Goal: Transaction & Acquisition: Purchase product/service

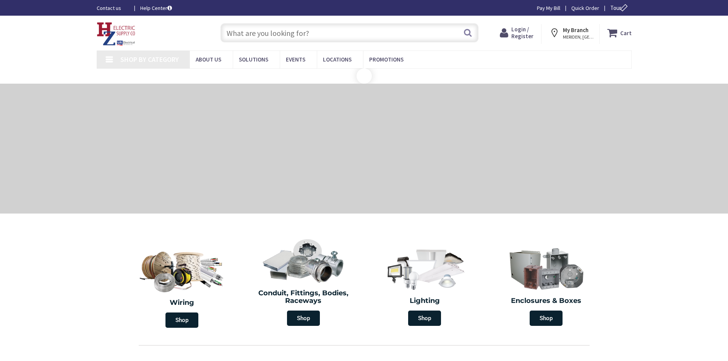
type input "W [GEOGRAPHIC_DATA], [GEOGRAPHIC_DATA]"
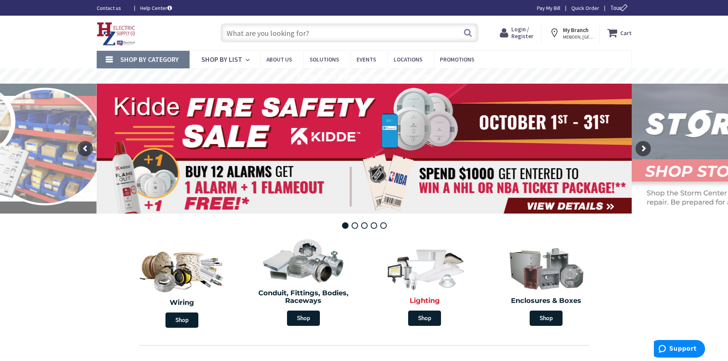
click at [434, 276] on img at bounding box center [425, 267] width 88 height 51
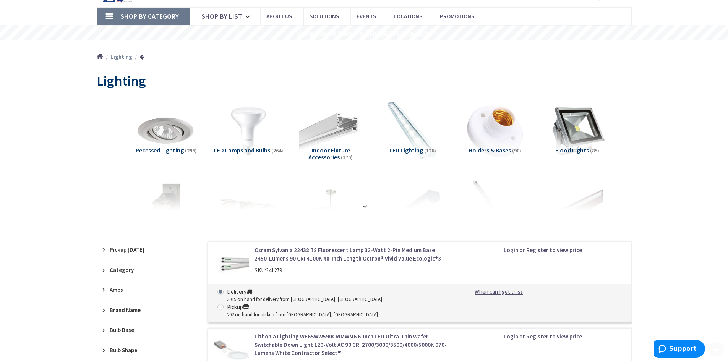
scroll to position [76, 0]
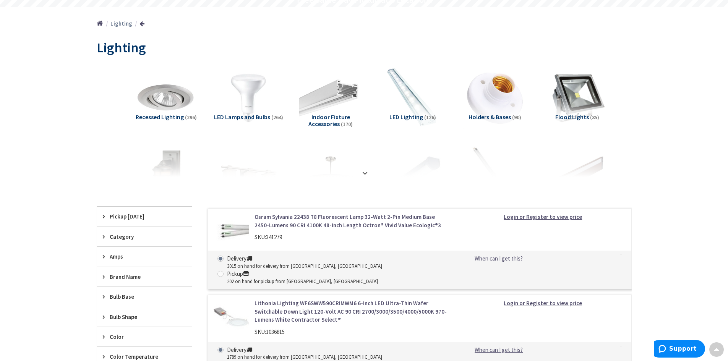
click at [101, 236] on div "Category" at bounding box center [144, 236] width 95 height 19
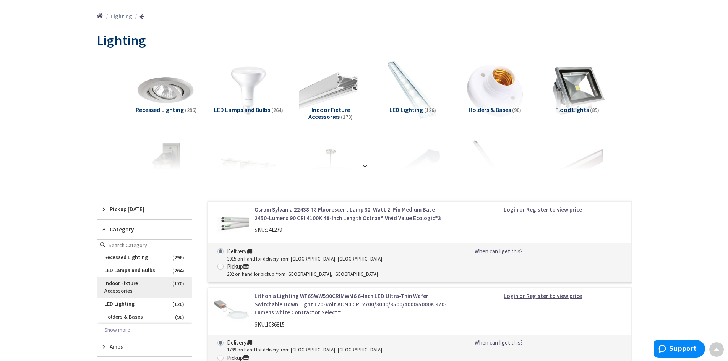
scroll to position [115, 0]
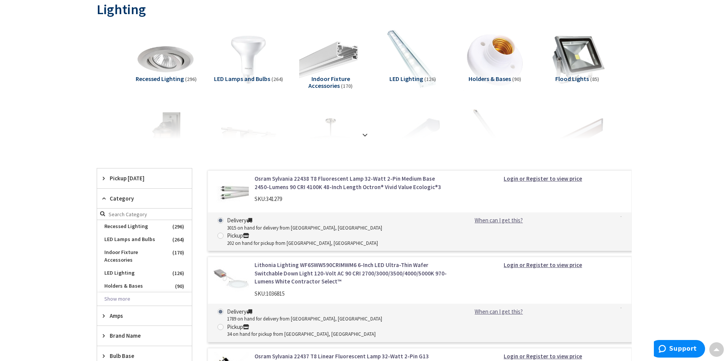
click at [415, 78] on span "LED Lighting" at bounding box center [406, 79] width 34 height 8
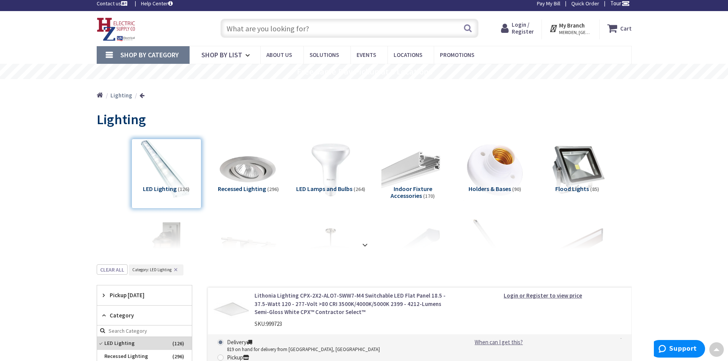
scroll to position [0, 0]
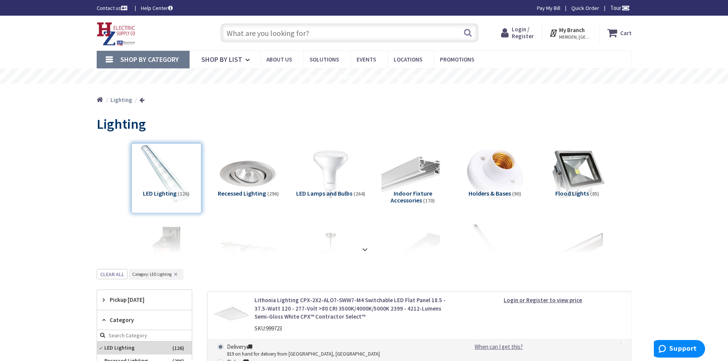
click at [111, 8] on link "Contact us" at bounding box center [113, 8] width 32 height 8
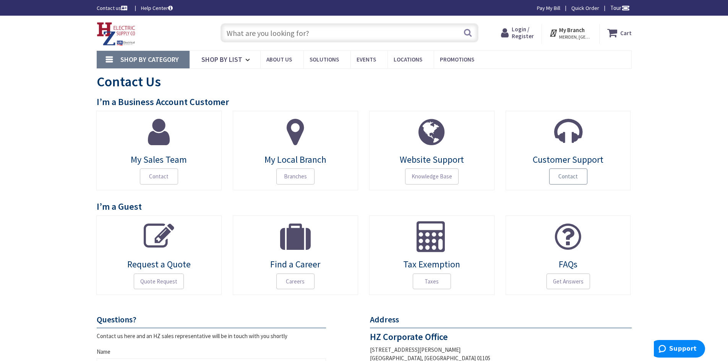
click at [563, 176] on span "Contact" at bounding box center [568, 177] width 38 height 16
click at [247, 61] on icon at bounding box center [248, 60] width 7 height 17
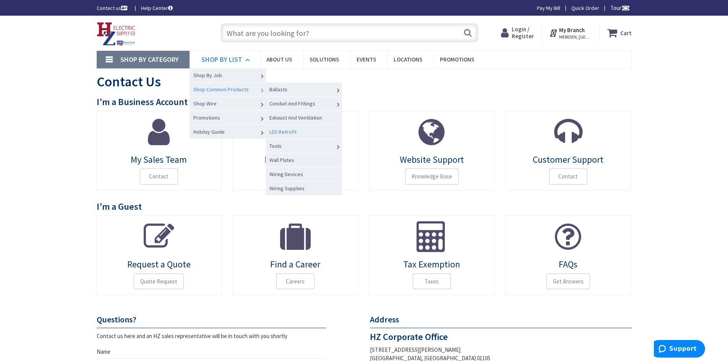
click at [286, 130] on span "LED Retrofit" at bounding box center [282, 131] width 27 height 7
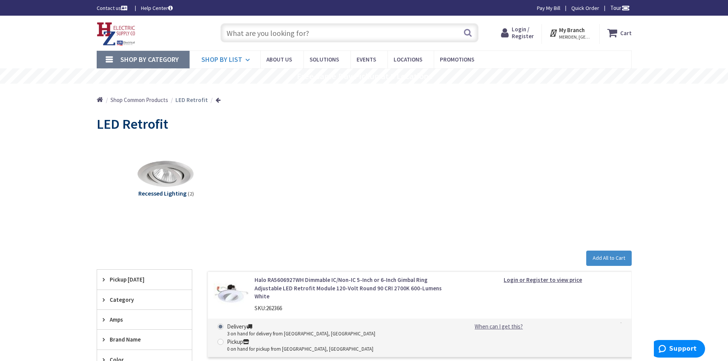
click at [246, 59] on icon at bounding box center [248, 60] width 7 height 17
click at [247, 61] on icon at bounding box center [248, 60] width 7 height 17
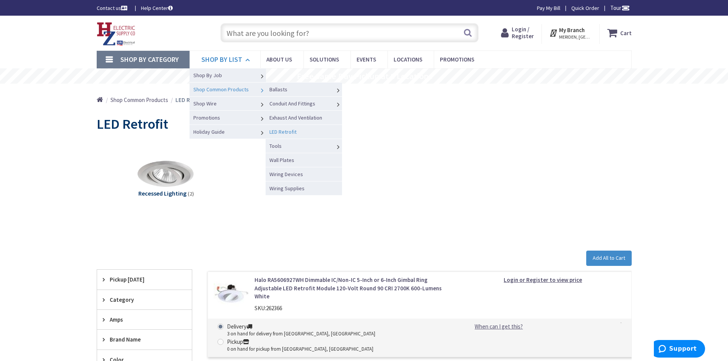
click at [292, 130] on span "LED Retrofit" at bounding box center [282, 131] width 27 height 7
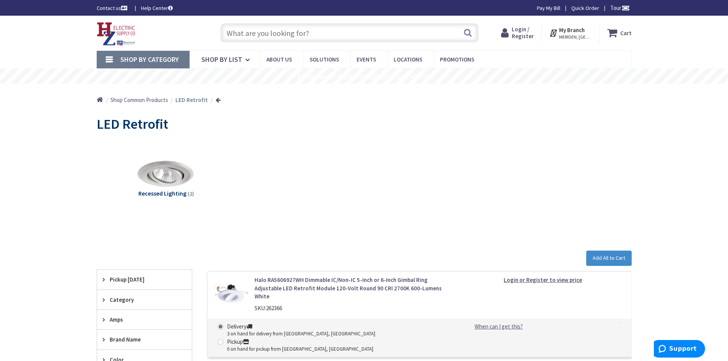
click at [149, 100] on span "Shop Common Products" at bounding box center [139, 99] width 58 height 7
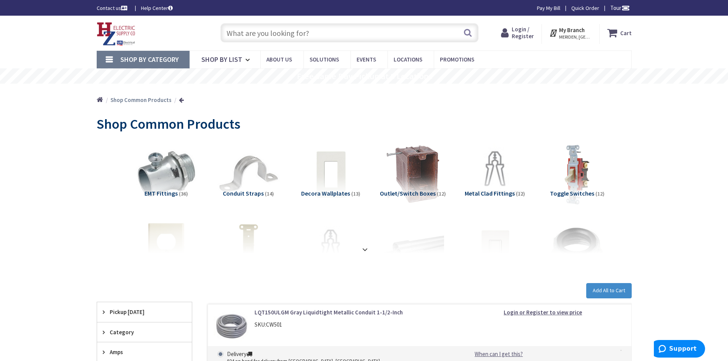
click at [337, 32] on input "text" at bounding box center [350, 32] width 258 height 19
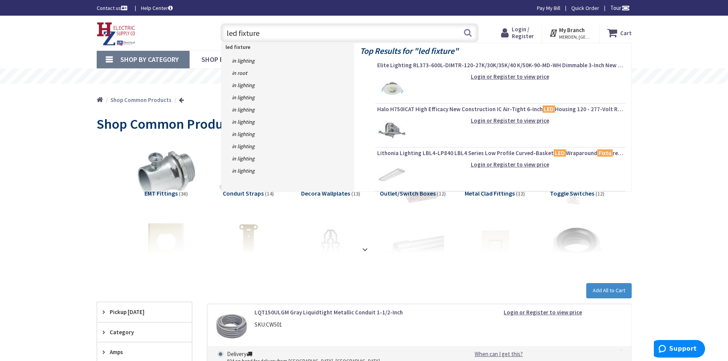
type input "led fixtures"
